Goal: Feedback & Contribution: Leave review/rating

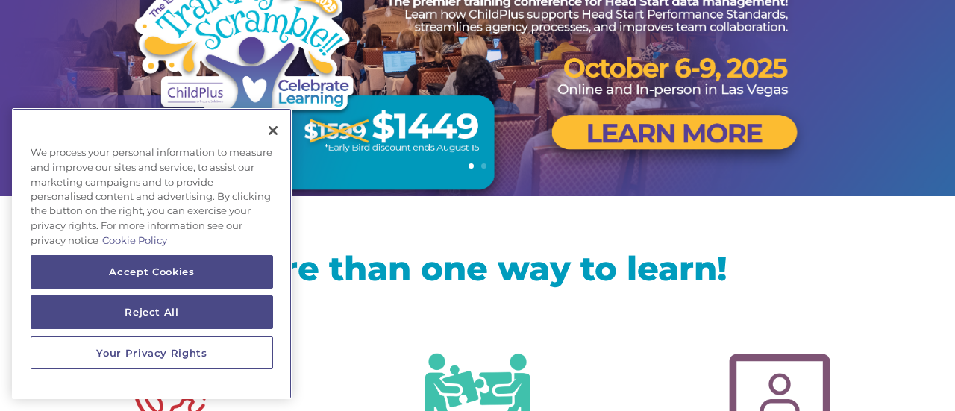
scroll to position [254, 0]
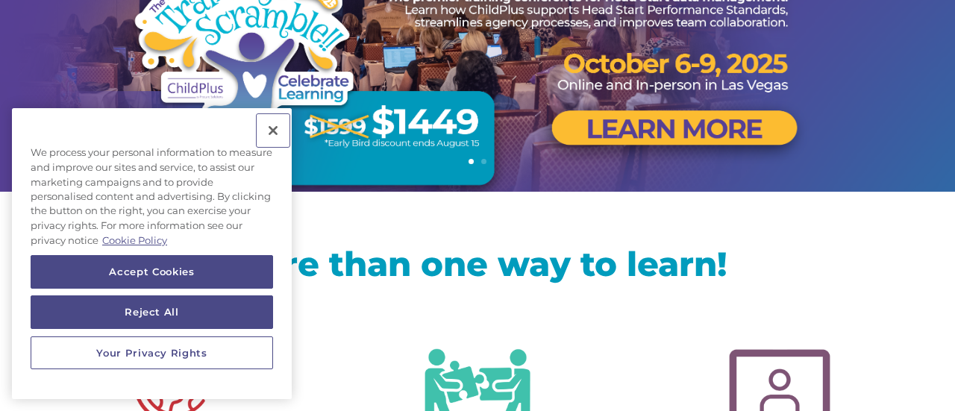
click at [273, 131] on button "Close" at bounding box center [273, 130] width 33 height 33
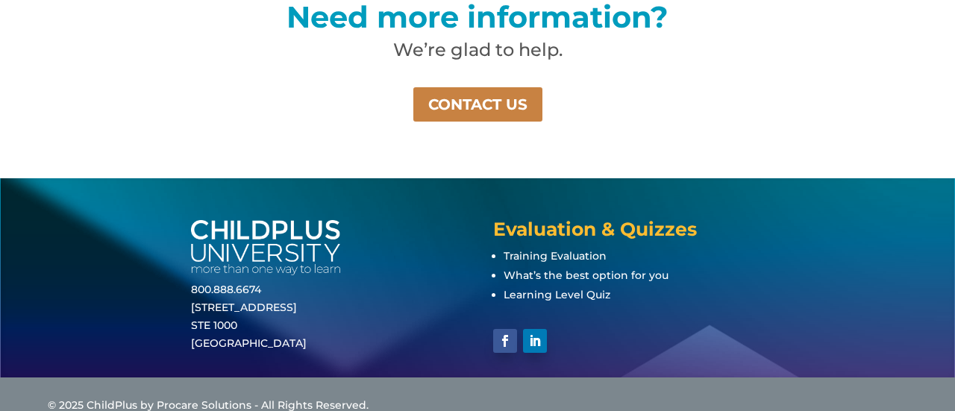
scroll to position [1183, 0]
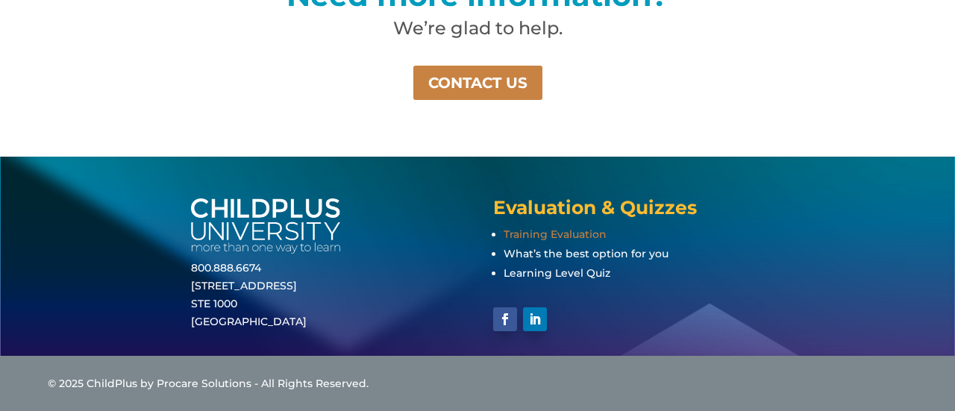
click at [566, 234] on span "Training Evaluation" at bounding box center [555, 234] width 103 height 13
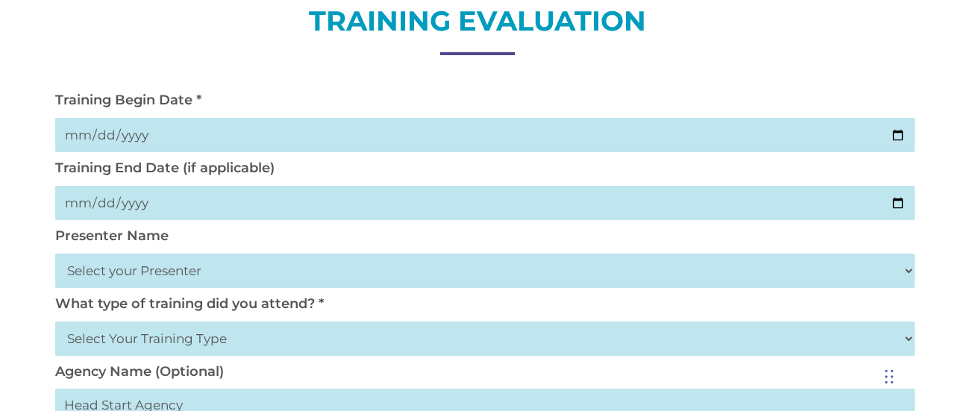
scroll to position [207, 0]
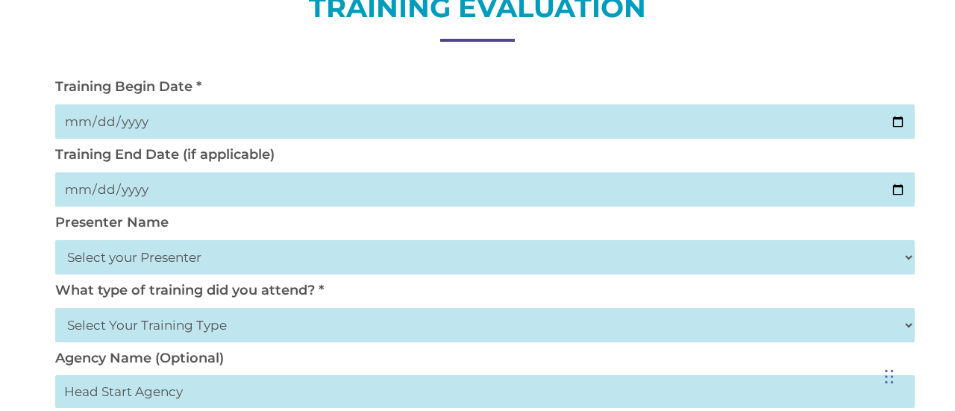
click at [653, 117] on input "date" at bounding box center [485, 121] width 860 height 34
click at [898, 123] on input "date" at bounding box center [485, 121] width 860 height 34
type input "2025-09-18"
click at [895, 192] on input "date" at bounding box center [485, 189] width 860 height 34
type input "2025-09-18"
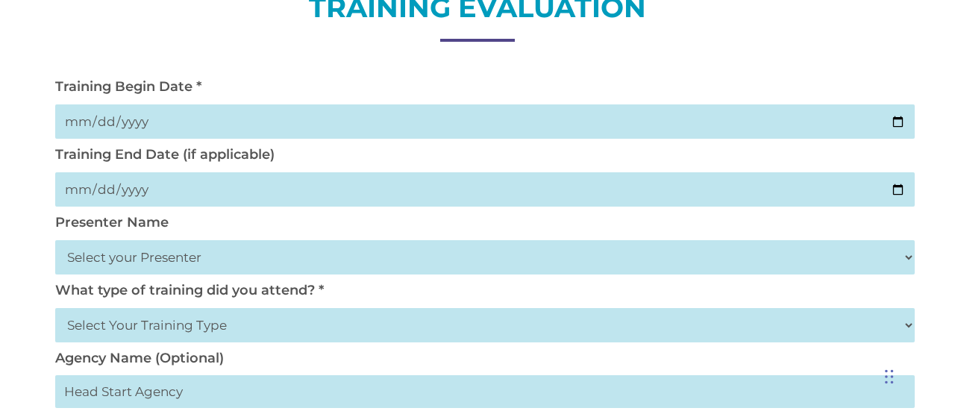
click at [228, 259] on select "Select your Presenter Aaron Dickerson Amy Corkery Cindy Coats Danielle Hensley …" at bounding box center [485, 257] width 860 height 34
select select "Haase, Trish"
click at [55, 241] on select "Select your Presenter Aaron Dickerson Amy Corkery Cindy Coats Danielle Hensley …" at bounding box center [485, 257] width 860 height 34
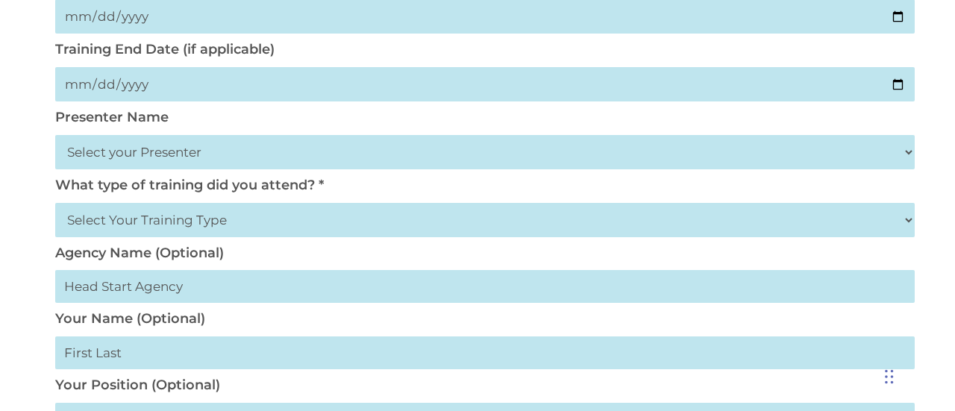
scroll to position [315, 0]
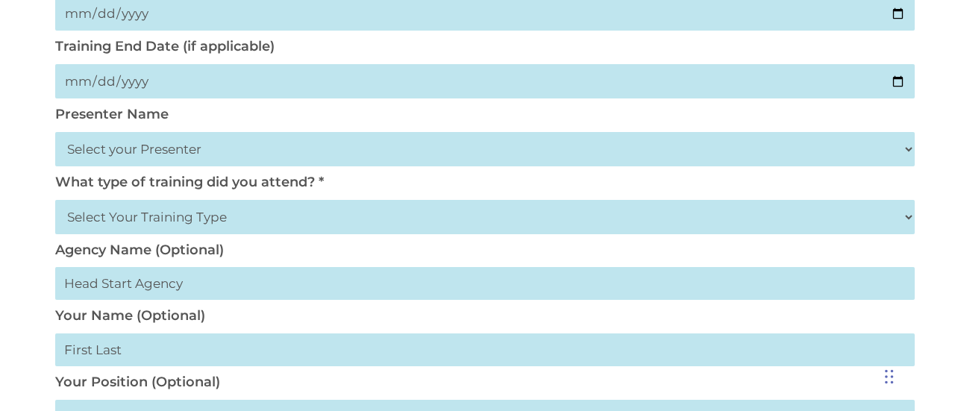
click at [172, 218] on select "Select Your Training Type On-site (at your agency) Virtual Visit Live Group Web…" at bounding box center [485, 217] width 860 height 34
select select "On-site (at your agency)"
click at [55, 201] on select "Select Your Training Type On-site (at your agency) Virtual Visit Live Group Web…" at bounding box center [485, 217] width 860 height 34
click at [203, 292] on input "text" at bounding box center [485, 283] width 860 height 33
click at [206, 290] on input "text" at bounding box center [485, 283] width 860 height 33
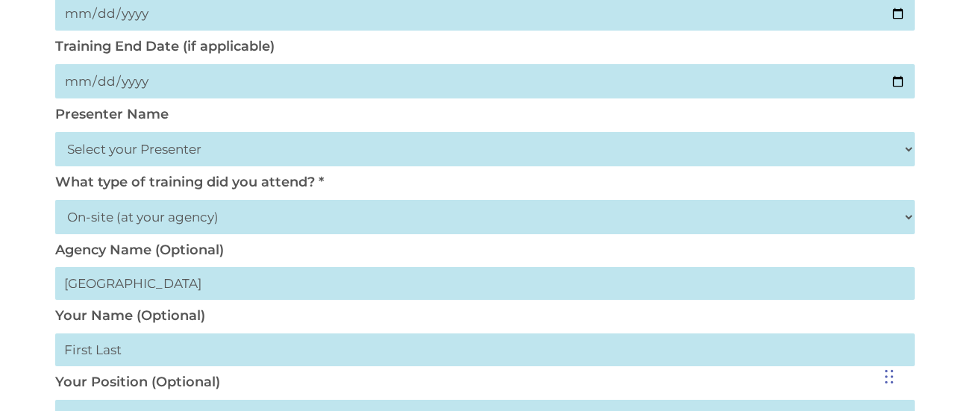
type input "Washtenaw Intermediate School District"
click at [351, 346] on input "text" at bounding box center [485, 350] width 860 height 33
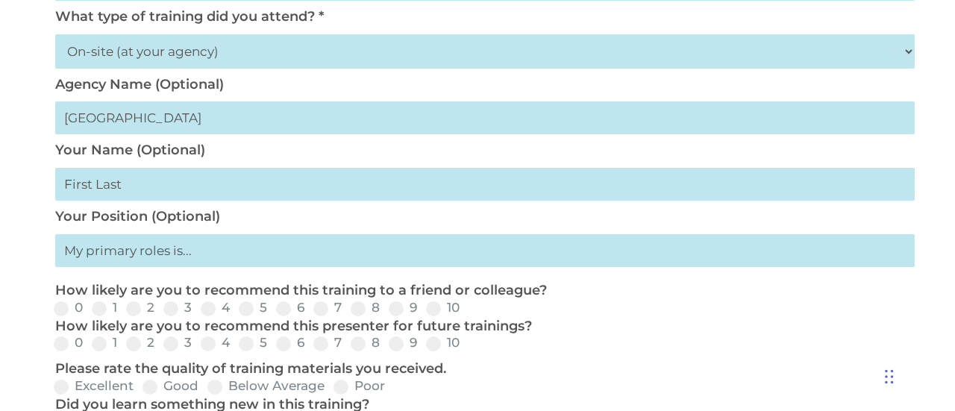
scroll to position [493, 0]
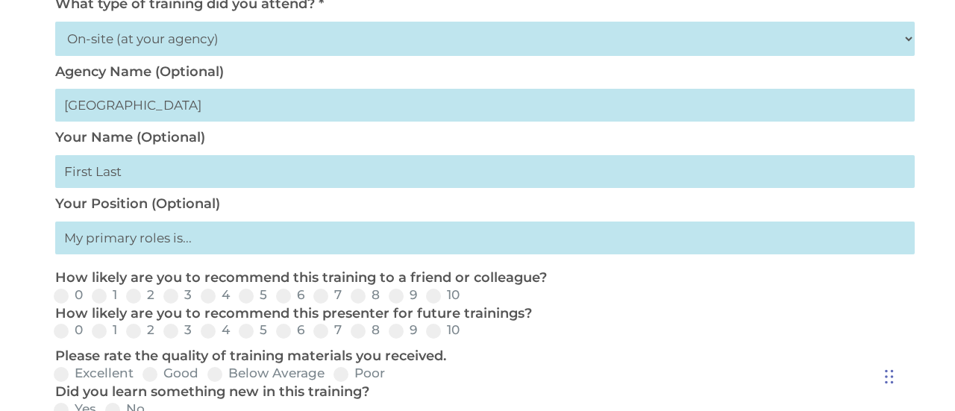
click at [172, 241] on input "text" at bounding box center [485, 238] width 860 height 33
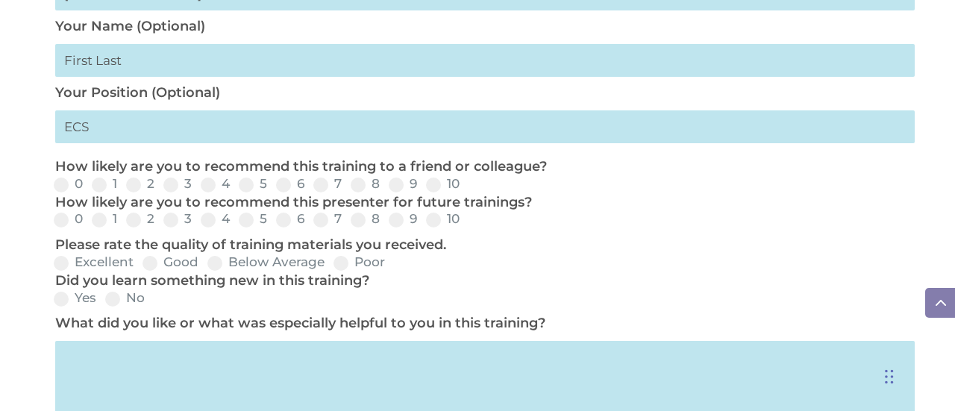
scroll to position [605, 0]
type input "ECS"
click at [437, 188] on span at bounding box center [433, 184] width 15 height 15
click at [467, 188] on input "10" at bounding box center [472, 189] width 10 height 10
radio input "true"
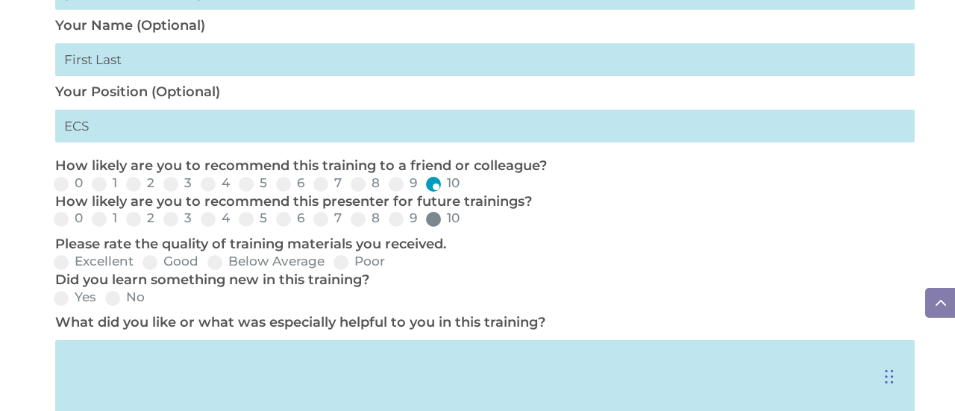
click at [433, 221] on span at bounding box center [433, 219] width 15 height 15
click at [467, 221] on input "10" at bounding box center [472, 224] width 10 height 10
radio input "true"
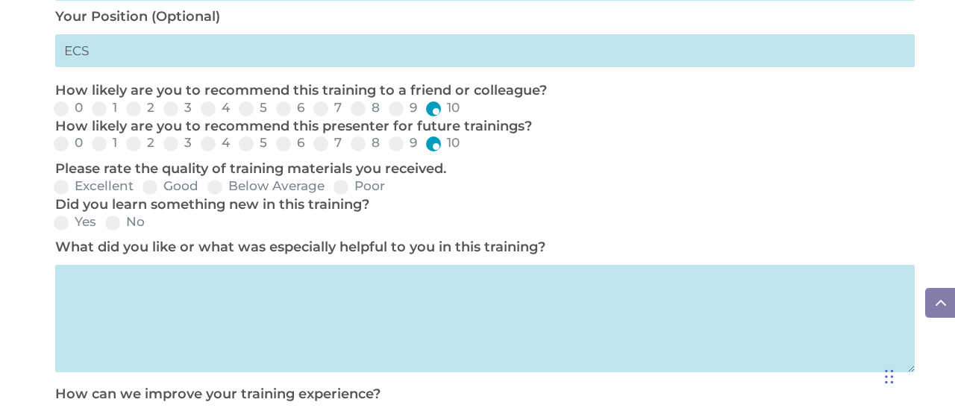
scroll to position [683, 0]
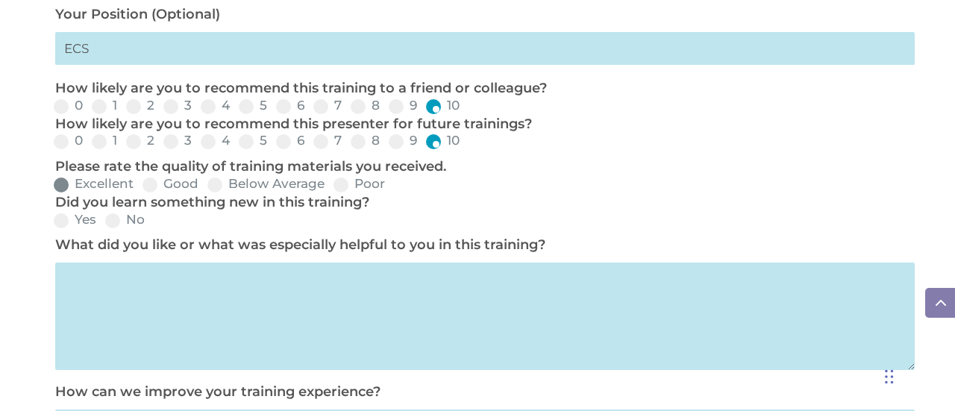
click at [60, 188] on span at bounding box center [61, 185] width 15 height 15
click at [141, 188] on input "Excellent" at bounding box center [146, 190] width 10 height 10
radio input "true"
click at [63, 222] on span at bounding box center [61, 220] width 15 height 15
click at [104, 222] on input "Yes" at bounding box center [109, 226] width 10 height 10
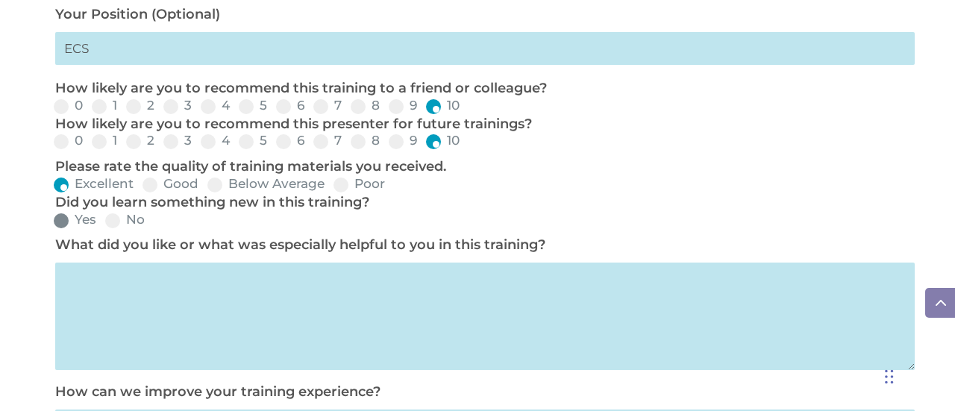
radio input "true"
click at [139, 317] on textarea at bounding box center [485, 316] width 860 height 107
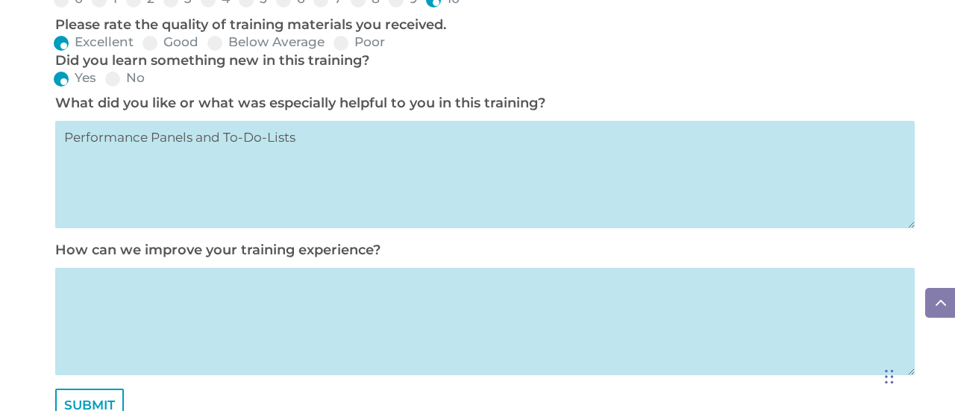
scroll to position [828, 0]
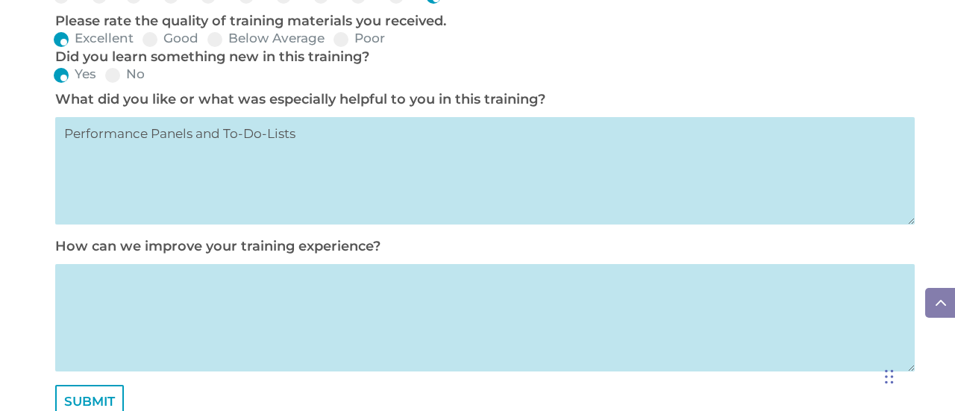
type textarea "Performance Panels and To-Do-Lists"
click at [139, 317] on textarea at bounding box center [485, 317] width 860 height 107
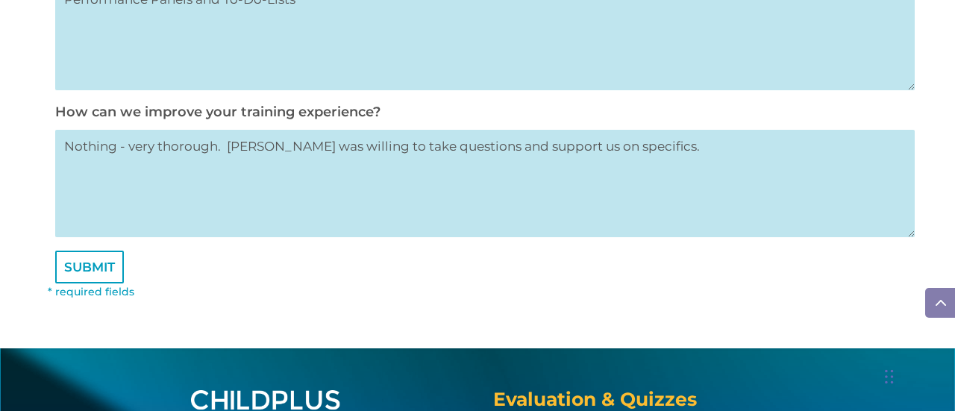
scroll to position [963, 0]
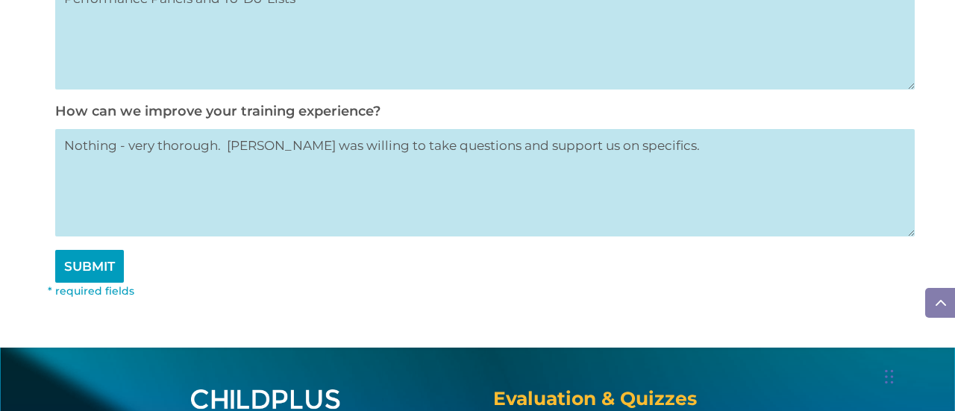
type textarea "Nothing - very thorough. Trish was willing to take questions and support us on …"
click at [94, 271] on input "SUBMIT" at bounding box center [89, 266] width 69 height 33
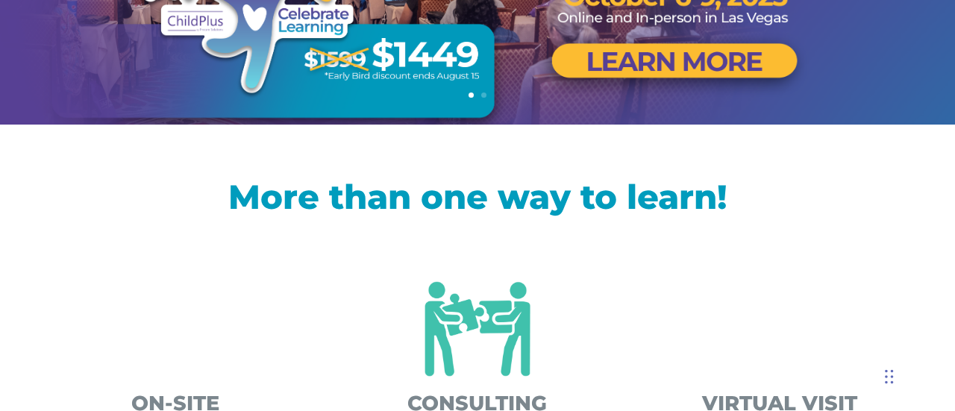
scroll to position [422, 0]
